Goal: Task Accomplishment & Management: Use online tool/utility

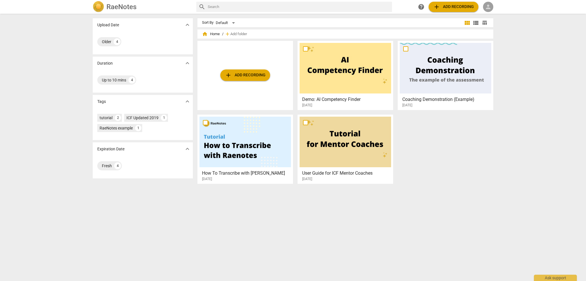
click at [490, 7] on span "person" at bounding box center [488, 6] width 7 height 7
click at [491, 15] on li "Login" at bounding box center [493, 14] width 21 height 14
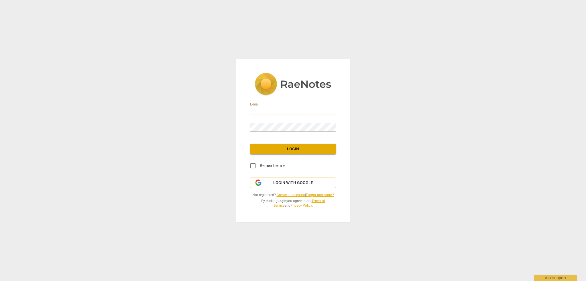
click at [311, 111] on input "email" at bounding box center [293, 111] width 86 height 8
type input "adrian.trenholm@gmail.com"
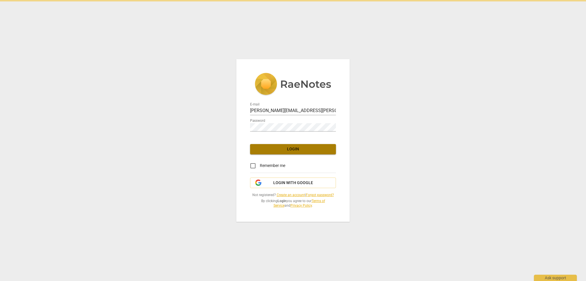
click at [295, 147] on span "Login" at bounding box center [293, 149] width 77 height 6
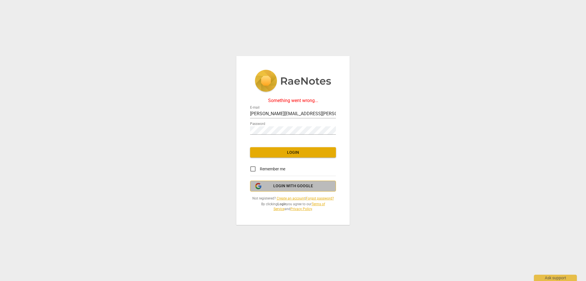
click at [290, 186] on span "Login with Google" at bounding box center [293, 186] width 40 height 6
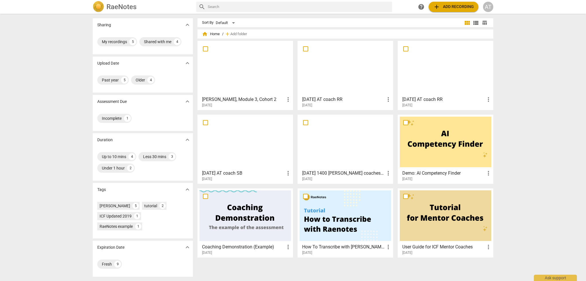
click at [247, 70] on div at bounding box center [245, 68] width 92 height 51
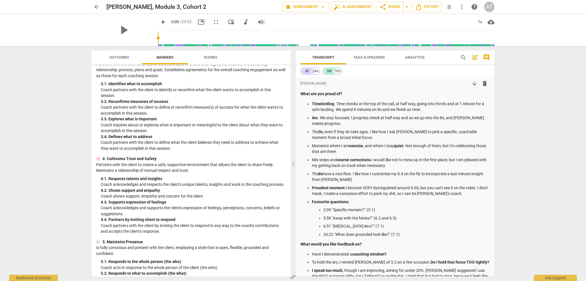
scroll to position [29, 0]
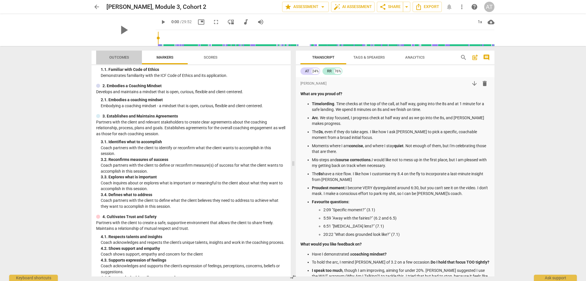
click at [123, 57] on span "Outcomes" at bounding box center [119, 57] width 20 height 4
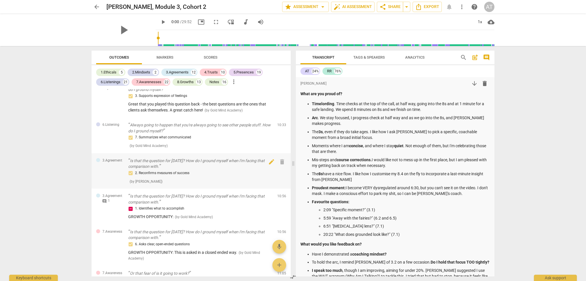
scroll to position [2403, 0]
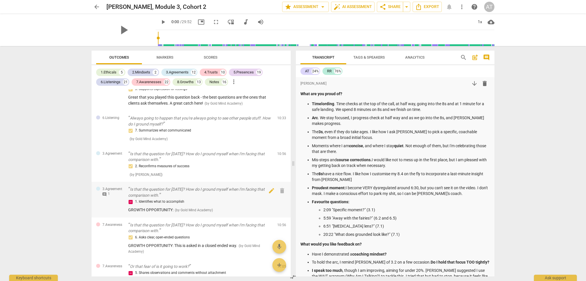
click at [103, 197] on span "comment" at bounding box center [104, 194] width 5 height 5
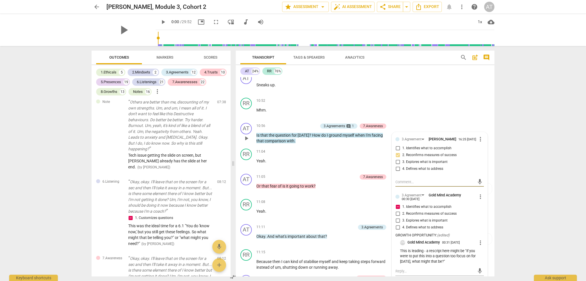
scroll to position [3304, 0]
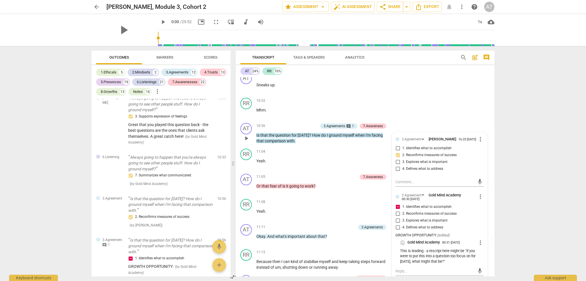
click at [64, 198] on div "arrow_back [PERSON_NAME], Module 3, Cohort 2 edit star Assessment arrow_drop_do…" at bounding box center [293, 140] width 586 height 281
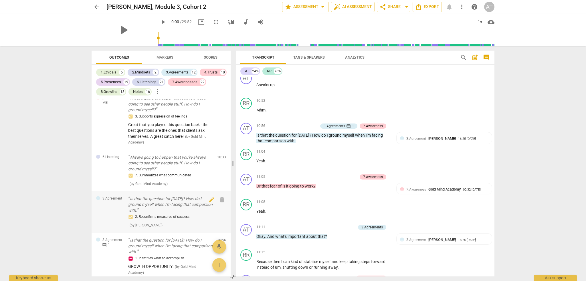
click at [167, 203] on p "Is that the question for [DATE]? How do I ground myself when I'm facing that co…" at bounding box center [170, 205] width 84 height 18
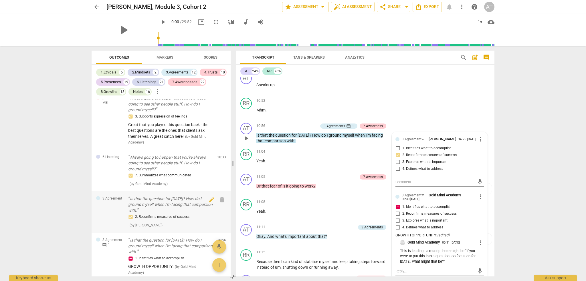
click at [167, 203] on p "Is that the question for [DATE]? How do I ground myself when I'm facing that co…" at bounding box center [170, 205] width 84 height 18
click at [523, 127] on div "arrow_back [PERSON_NAME], Module 3, Cohort 2 edit star Assessment arrow_drop_do…" at bounding box center [293, 140] width 586 height 281
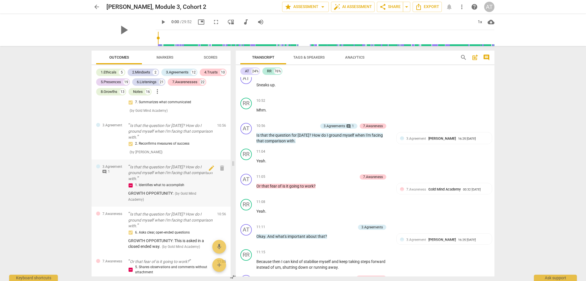
scroll to position [3390, 0]
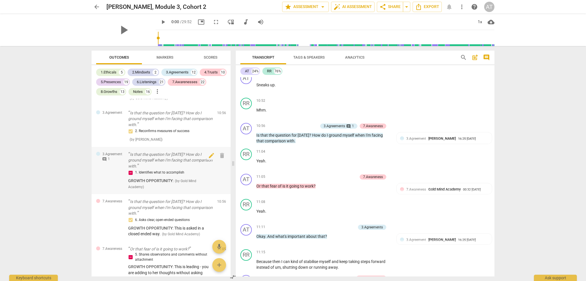
click at [192, 179] on span "( by Gold Mind Academy )" at bounding box center [162, 184] width 68 height 10
click at [105, 157] on span "comment" at bounding box center [104, 159] width 5 height 5
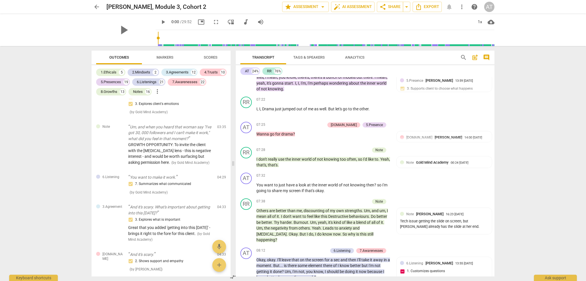
scroll to position [0, 0]
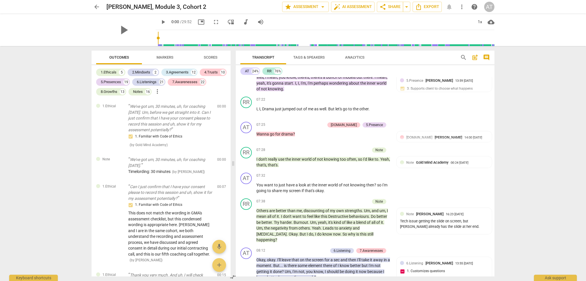
click at [158, 91] on span "more_vert" at bounding box center [157, 91] width 7 height 7
click at [122, 55] on div at bounding box center [293, 140] width 586 height 281
click at [111, 73] on div "1.Ethicals" at bounding box center [109, 73] width 16 height 6
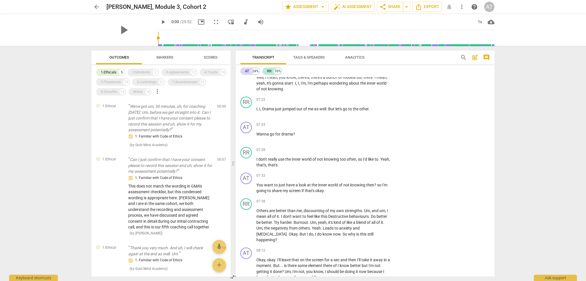
click at [168, 58] on span "Markers" at bounding box center [164, 57] width 17 height 4
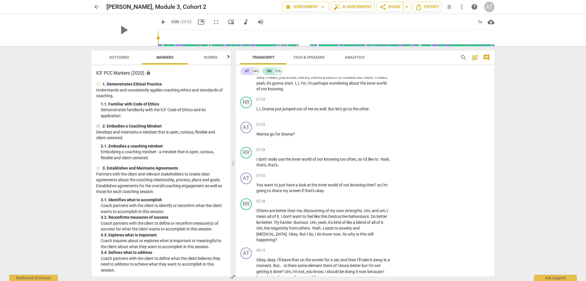
click at [207, 57] on span "Scores" at bounding box center [211, 57] width 14 height 4
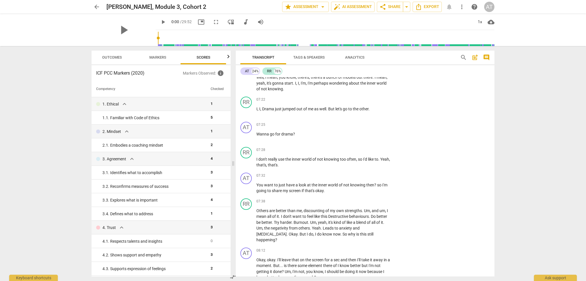
scroll to position [0, 7]
click at [110, 58] on span "Outcomes" at bounding box center [112, 57] width 20 height 4
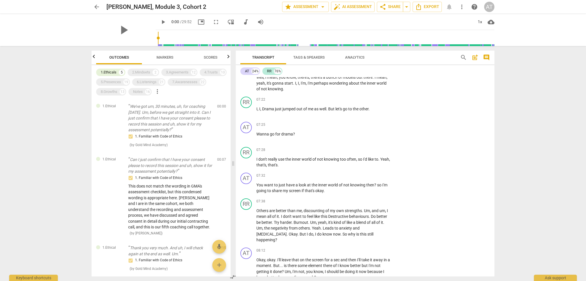
scroll to position [0, 0]
click at [323, 8] on span "arrow_drop_down" at bounding box center [322, 6] width 7 height 7
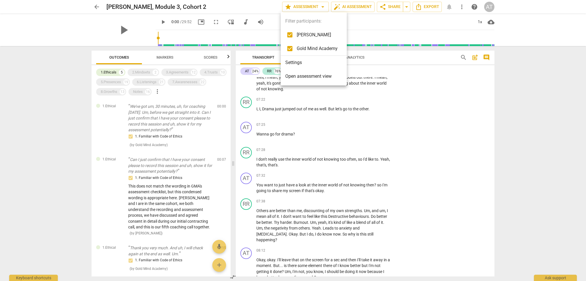
click at [290, 35] on input "checkbox" at bounding box center [290, 35] width 14 height 14
checkbox input "false"
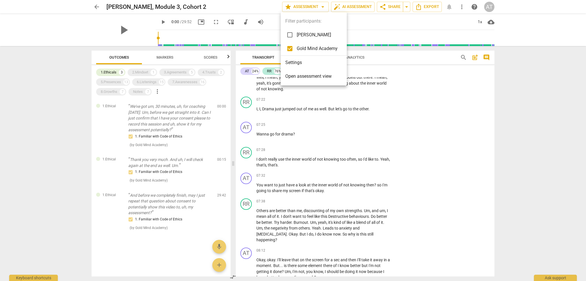
click at [7, 98] on div at bounding box center [293, 140] width 586 height 281
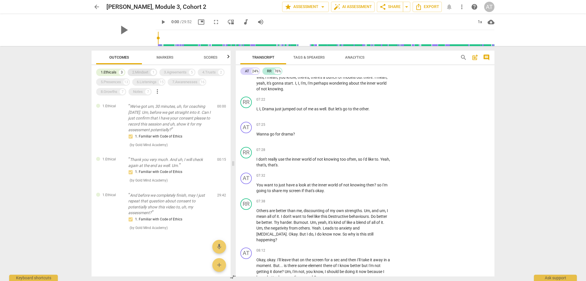
click at [141, 71] on div "2.Mindset" at bounding box center [140, 73] width 16 height 6
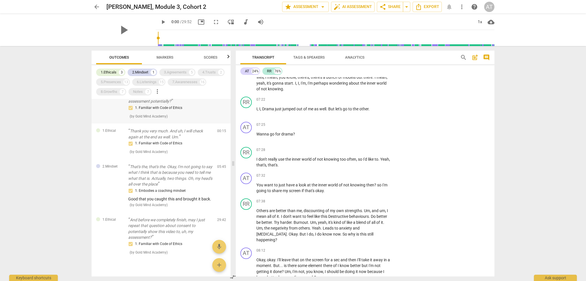
scroll to position [40, 0]
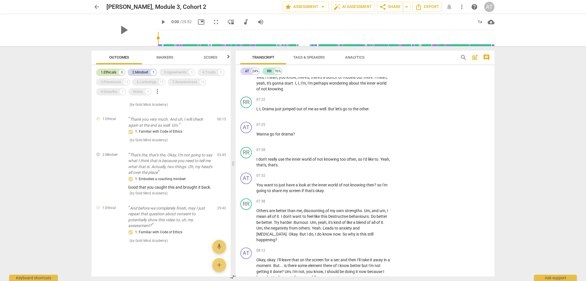
click at [112, 73] on div "1.Ethicals" at bounding box center [109, 73] width 16 height 6
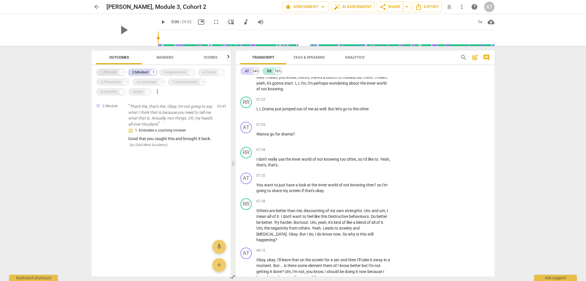
scroll to position [0, 0]
click at [146, 74] on div "2.Mindset" at bounding box center [140, 73] width 16 height 6
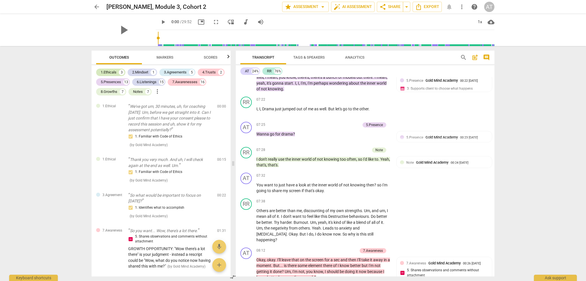
click at [110, 72] on div "1.Ethicals" at bounding box center [109, 73] width 16 height 6
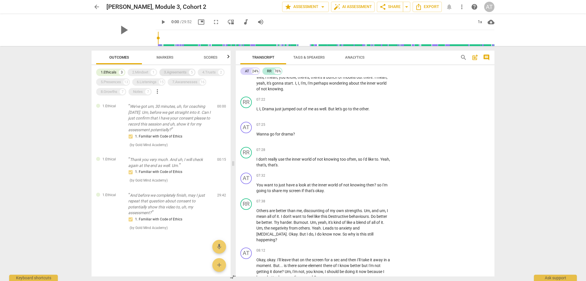
click at [178, 74] on div "3.Agreements" at bounding box center [175, 73] width 23 height 6
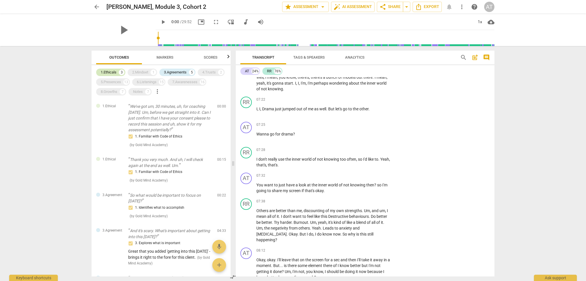
click at [108, 71] on div "1.Ethicals" at bounding box center [109, 73] width 16 height 6
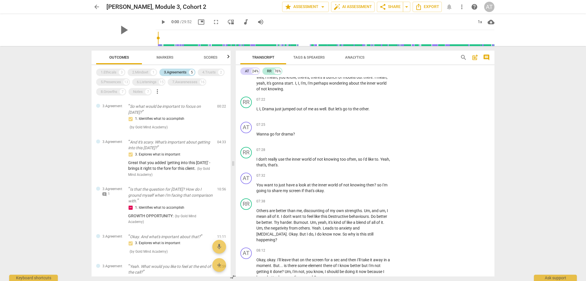
click at [178, 73] on div "3.Agreements" at bounding box center [175, 73] width 23 height 6
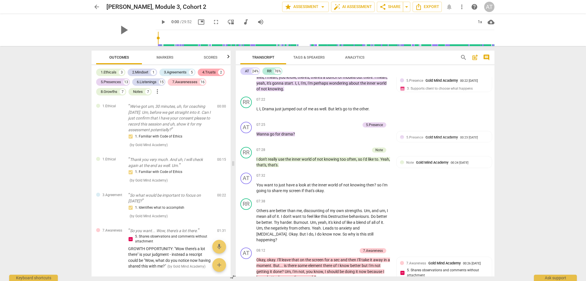
click at [211, 73] on div "4.Trusts" at bounding box center [208, 73] width 13 height 6
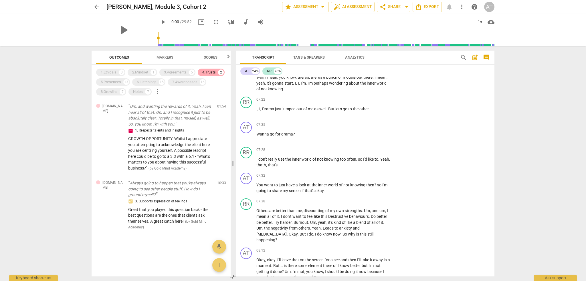
click at [208, 72] on div "4.Trusts" at bounding box center [208, 73] width 13 height 6
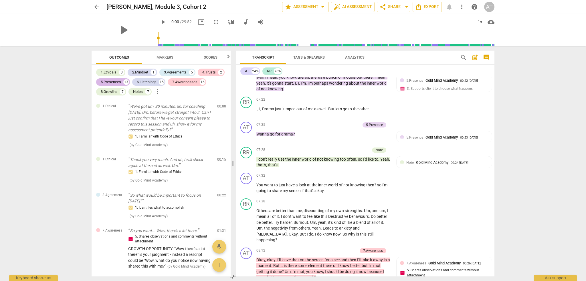
click at [104, 82] on div "5.Presences" at bounding box center [111, 82] width 20 height 6
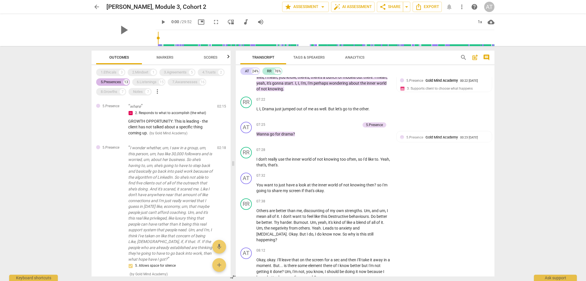
click at [118, 81] on div "5.Presences" at bounding box center [111, 82] width 20 height 6
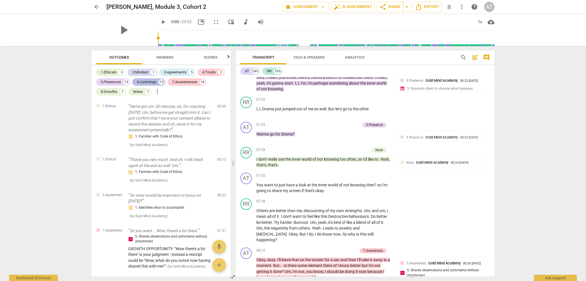
click at [144, 82] on div "6.Listenings" at bounding box center [147, 82] width 20 height 6
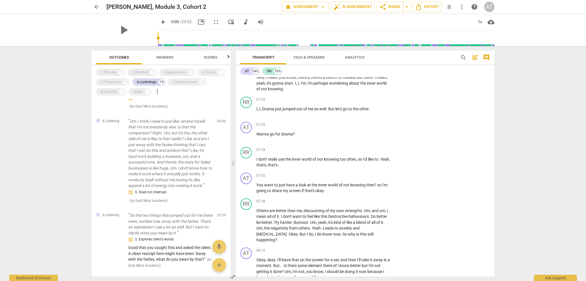
scroll to position [202, 0]
click at [147, 84] on div "6.Listenings" at bounding box center [147, 82] width 20 height 6
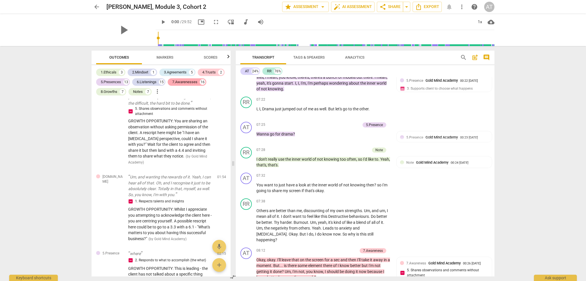
scroll to position [778, 0]
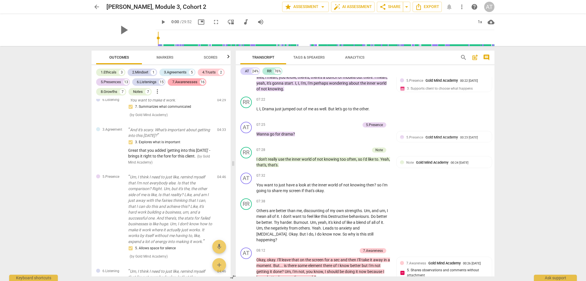
click at [180, 82] on div "7.Awarenesses" at bounding box center [184, 82] width 25 height 6
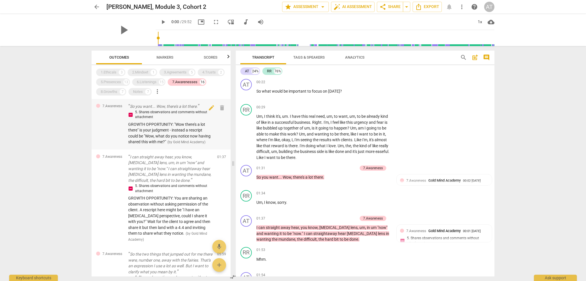
scroll to position [1021, 0]
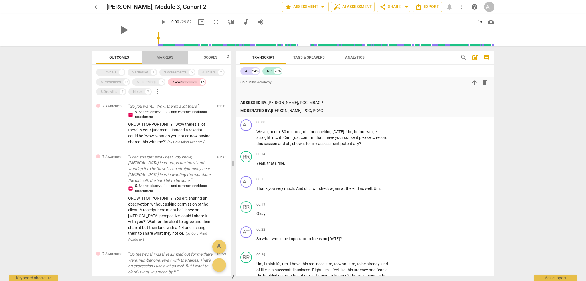
click at [167, 57] on span "Markers" at bounding box center [164, 57] width 17 height 4
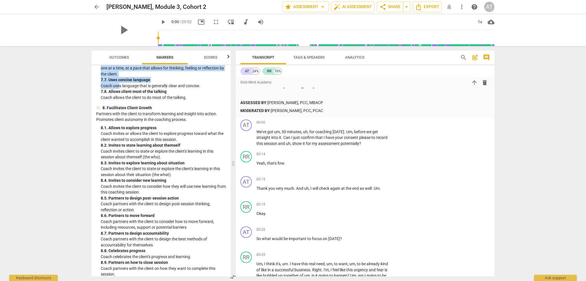
scroll to position [686, 0]
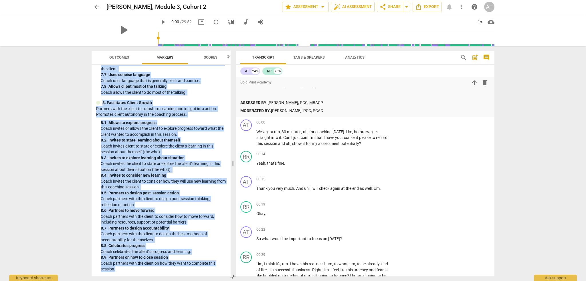
drag, startPoint x: 96, startPoint y: 73, endPoint x: 166, endPoint y: 266, distance: 205.9
click at [166, 266] on div "ICF PCC Markers (2020) lock 1. Demonstrates Ethical Practice Understands and co…" at bounding box center [161, 170] width 139 height 211
copy div "ICF PCC Markers (2020) lock 1. Demonstrates Ethical Practice Understands and co…"
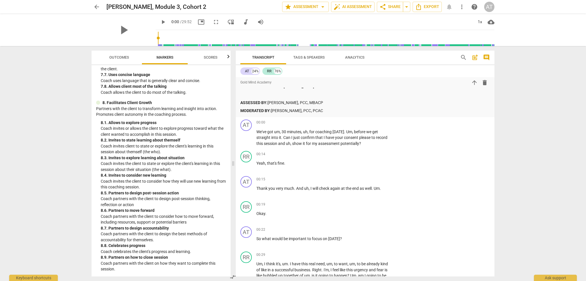
click at [54, 111] on div "arrow_back [PERSON_NAME], Module 3, Cohort 2 edit star Assessment arrow_drop_do…" at bounding box center [293, 140] width 586 height 281
